Goal: Task Accomplishment & Management: Complete application form

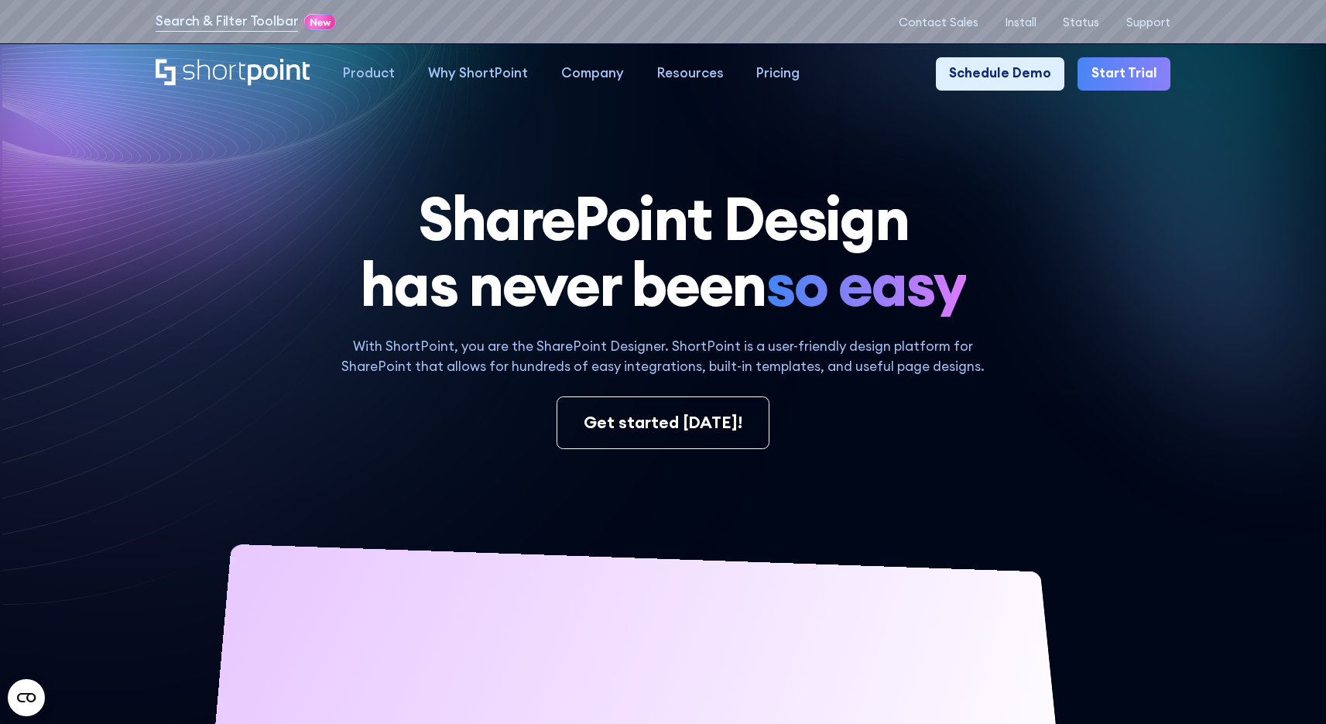
click at [1142, 80] on link "Start Trial" at bounding box center [1123, 73] width 92 height 33
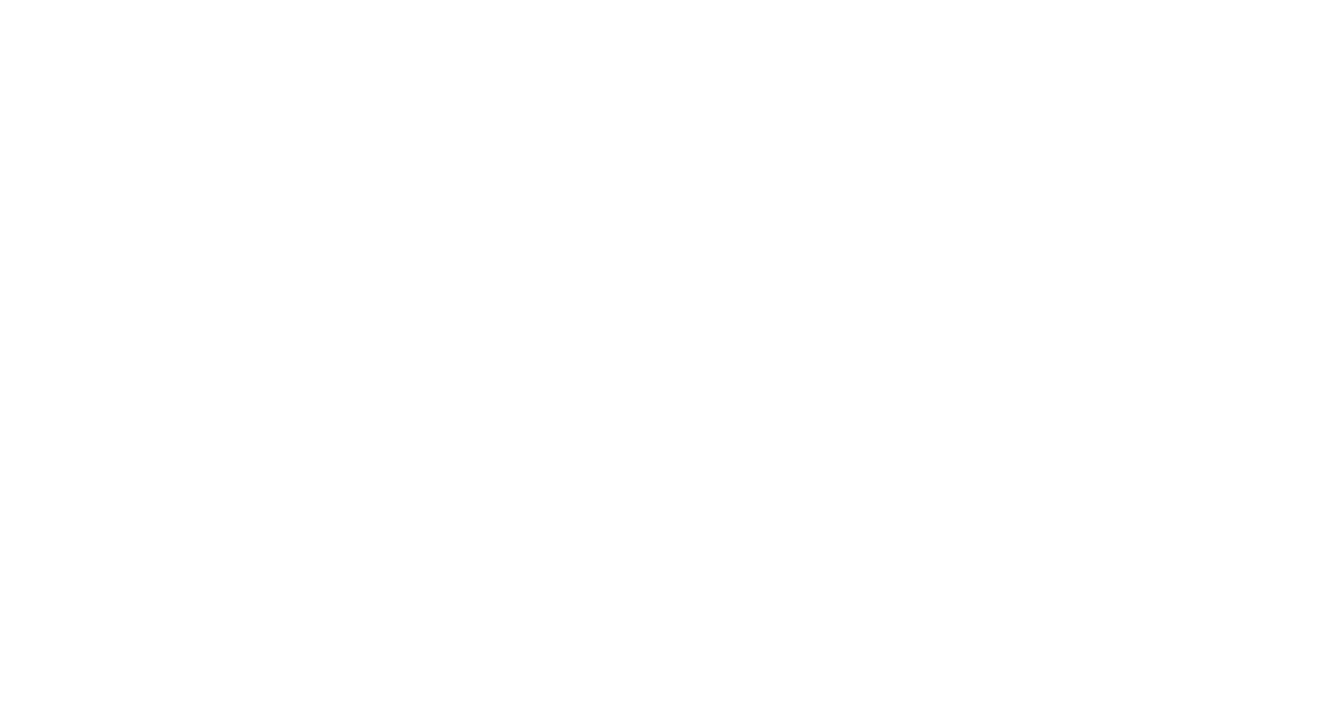
select select "+63"
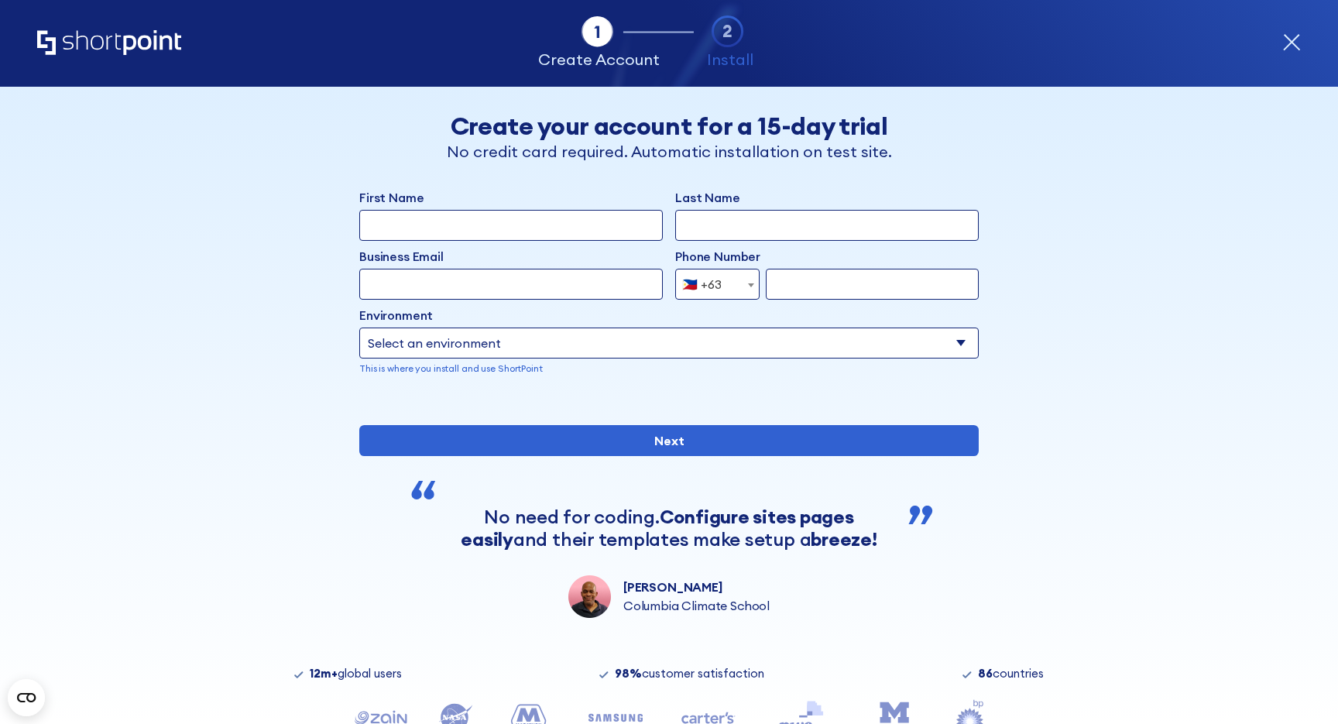
click at [533, 228] on input "First Name" at bounding box center [510, 225] width 303 height 31
type input "Yvette"
click at [718, 213] on input "Last Name" at bounding box center [826, 225] width 303 height 31
type input "Tunguia"
click at [491, 276] on input "Business Email" at bounding box center [510, 284] width 303 height 31
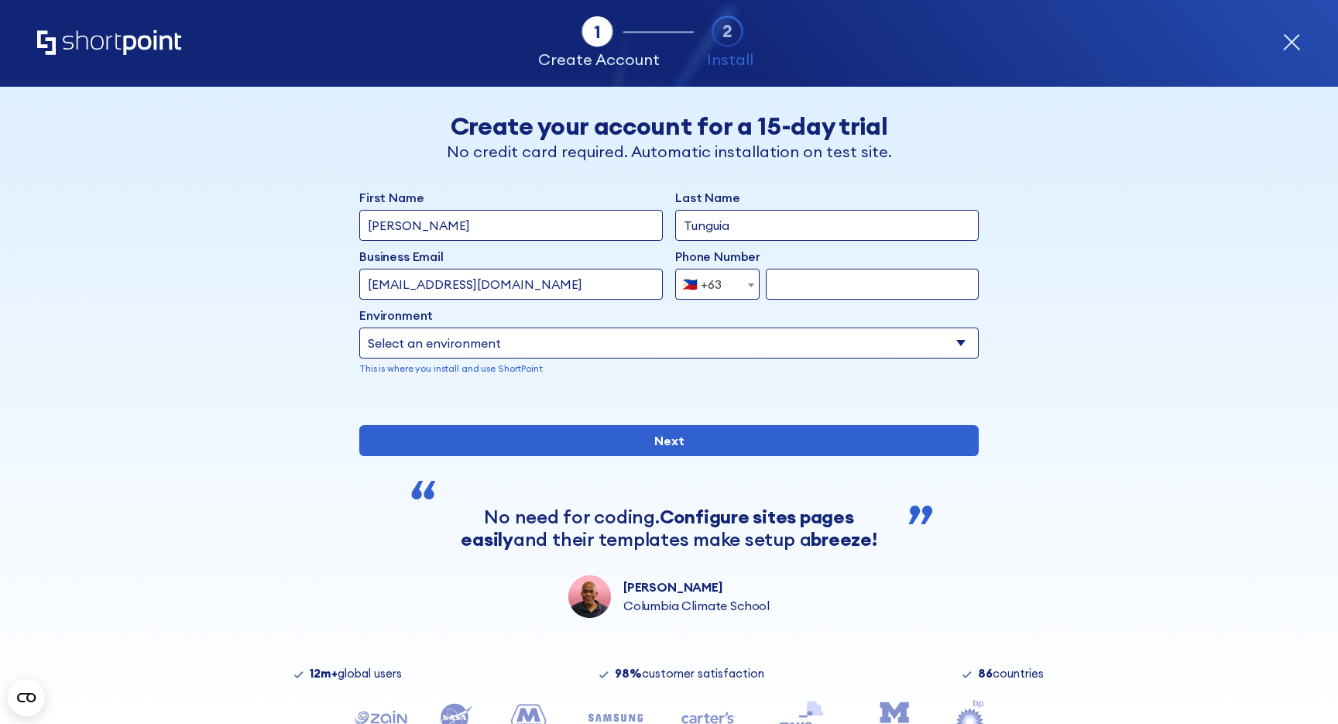
type input "yvette5555@shortpoint.com"
click at [807, 291] on input "form" at bounding box center [872, 284] width 213 height 31
type input "9088161357"
click at [747, 338] on select "Select an environment Microsoft 365 SharePoint Online SharePoint 2019 (On-Premi…" at bounding box center [668, 342] width 619 height 31
select select "Microsoft 365"
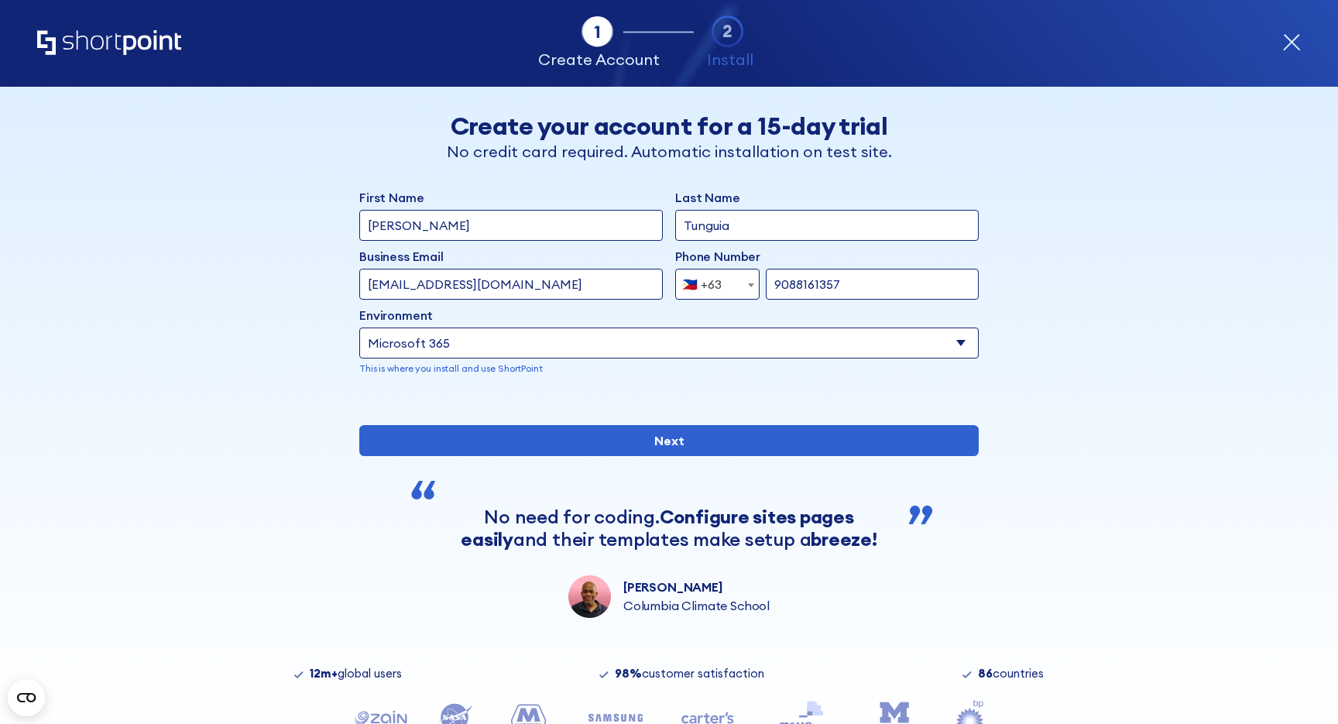
click at [359, 327] on select "Select an environment Microsoft 365 SharePoint Online SharePoint 2019 (On-Premi…" at bounding box center [668, 342] width 619 height 31
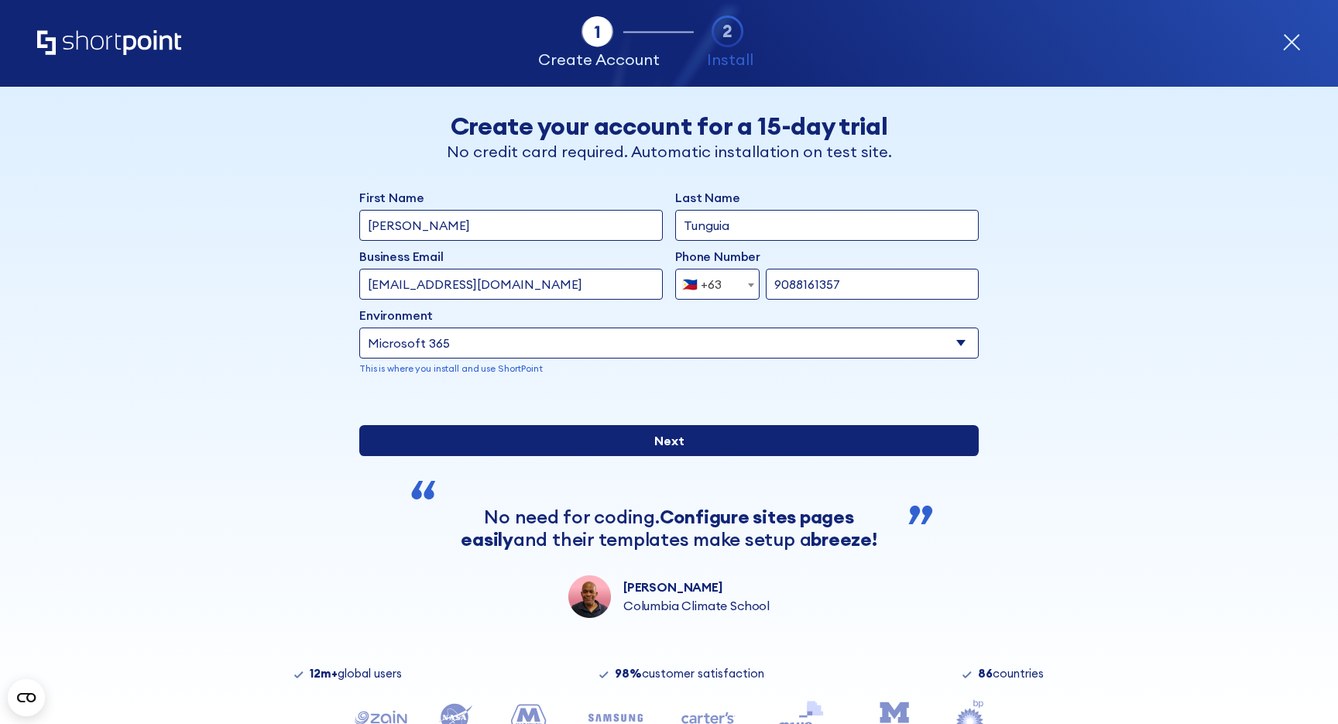
click at [657, 456] on input "Next" at bounding box center [668, 440] width 619 height 31
